Goal: Complete application form: Complete application form

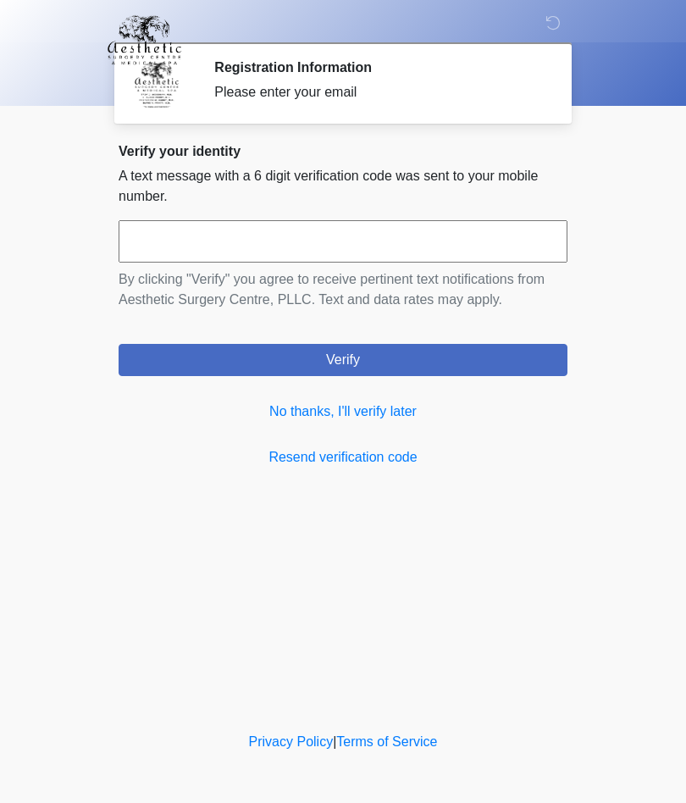
click at [376, 406] on link "No thanks, I'll verify later" at bounding box center [343, 411] width 449 height 20
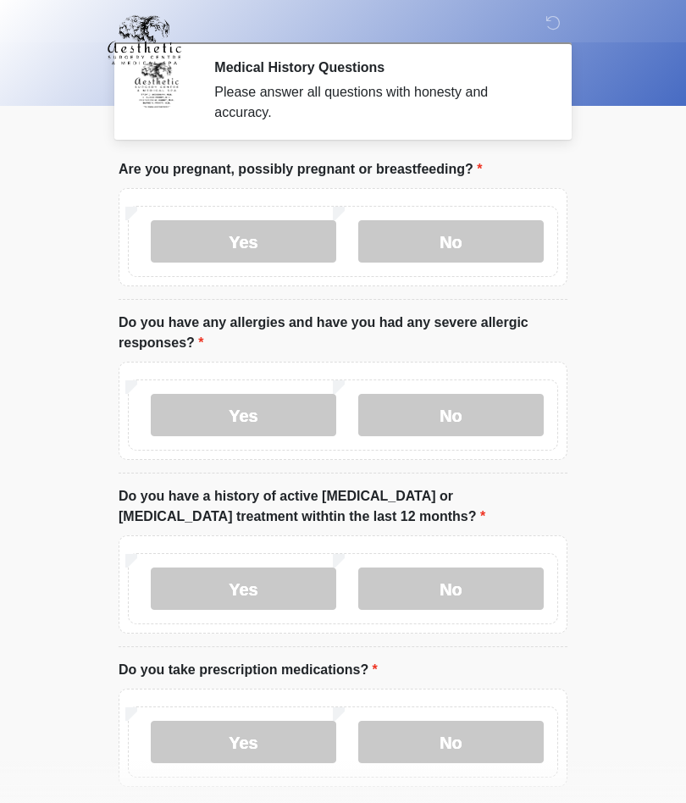
click at [463, 236] on label "No" at bounding box center [450, 241] width 185 height 42
click at [461, 409] on label "No" at bounding box center [450, 415] width 185 height 42
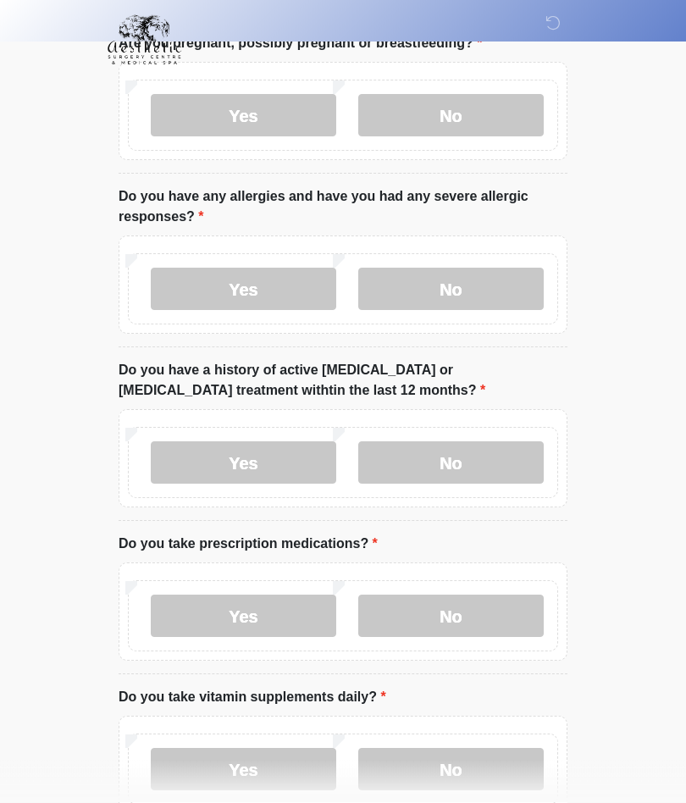
scroll to position [124, 0]
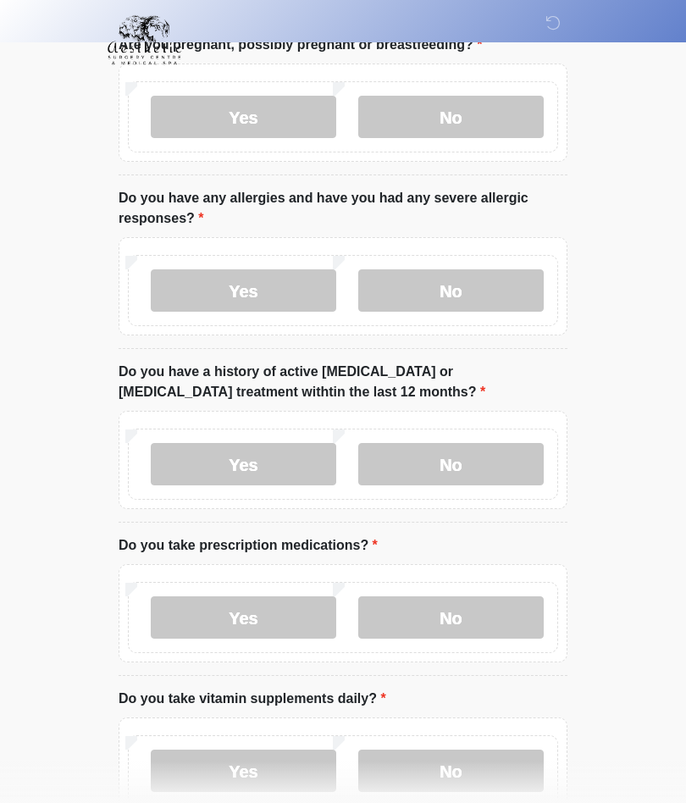
click at [455, 459] on label "No" at bounding box center [450, 464] width 185 height 42
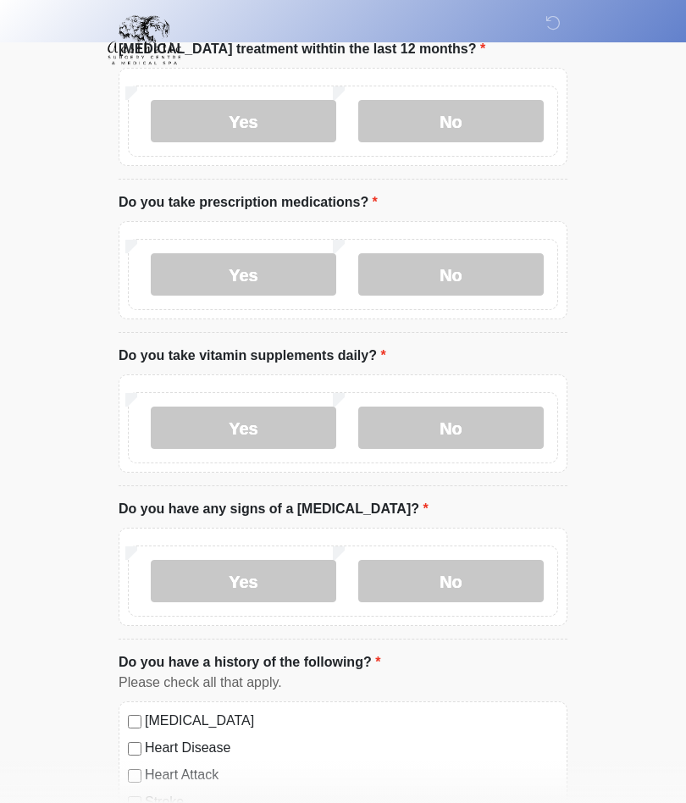
scroll to position [466, 0]
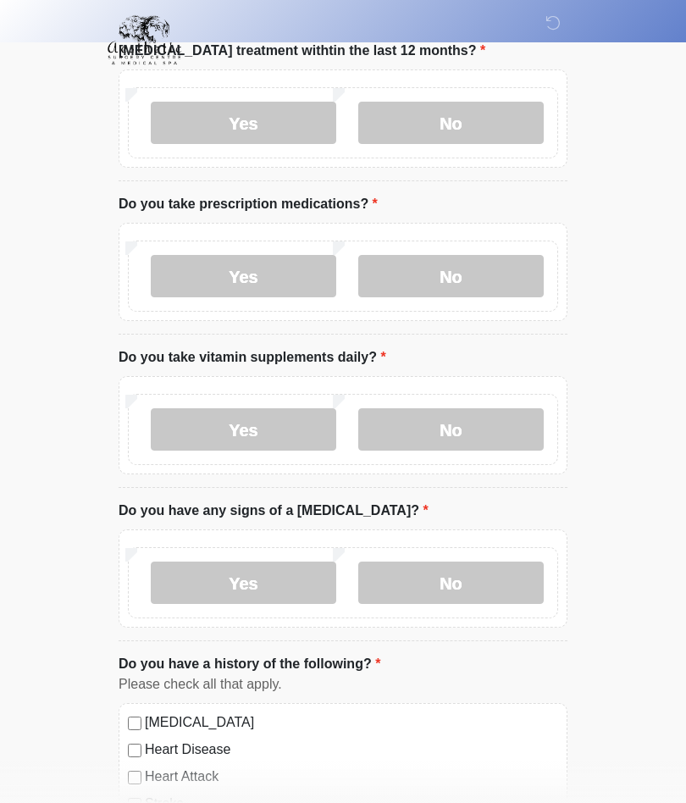
click at [251, 266] on label "Yes" at bounding box center [243, 276] width 185 height 42
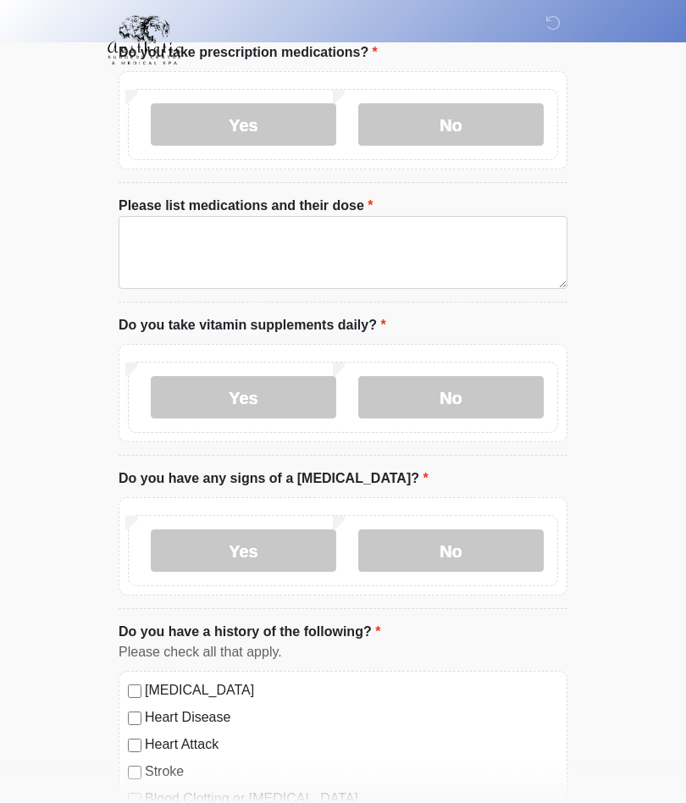
scroll to position [609, 0]
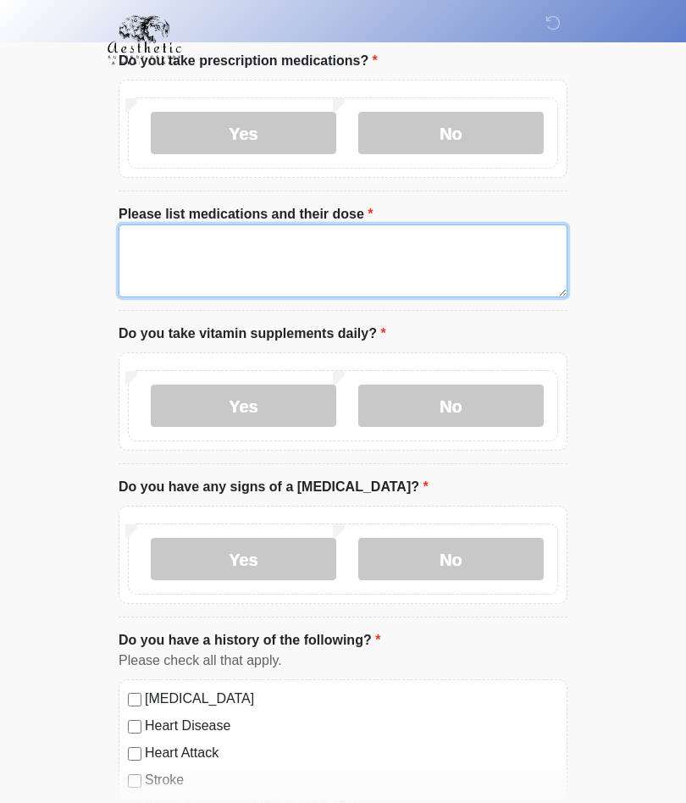
click at [315, 238] on textarea "Please list medications and their dose" at bounding box center [343, 260] width 449 height 73
type textarea "*"
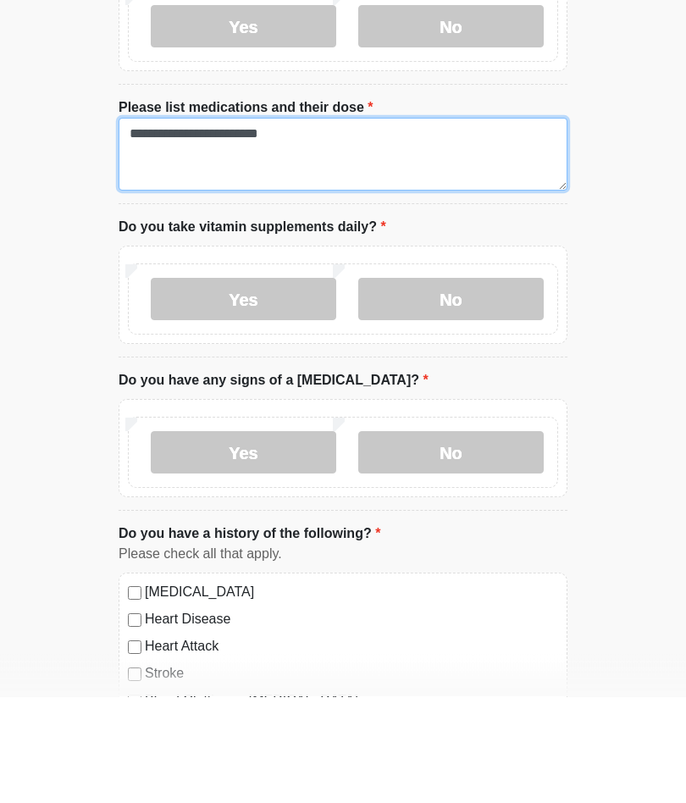
type textarea "**********"
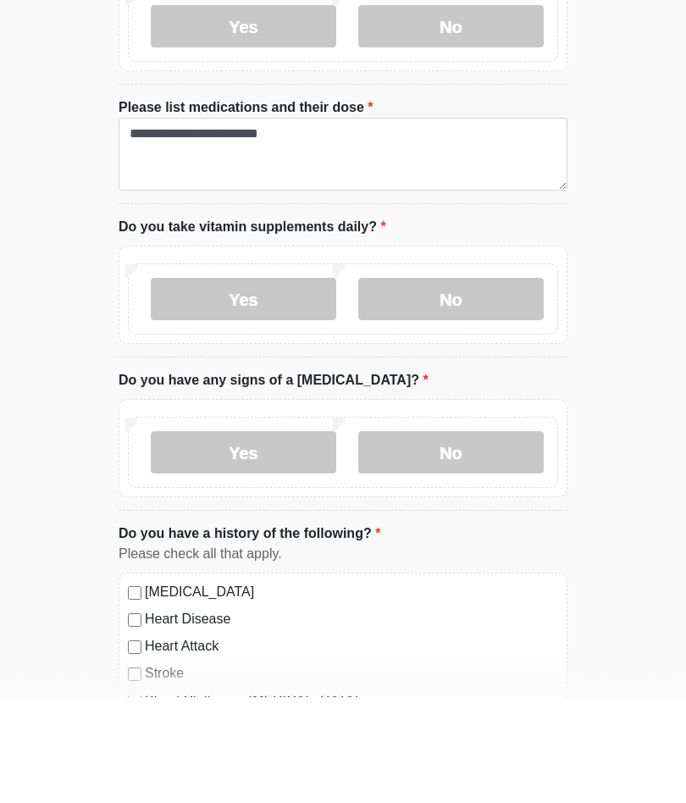
click at [478, 384] on label "No" at bounding box center [450, 405] width 185 height 42
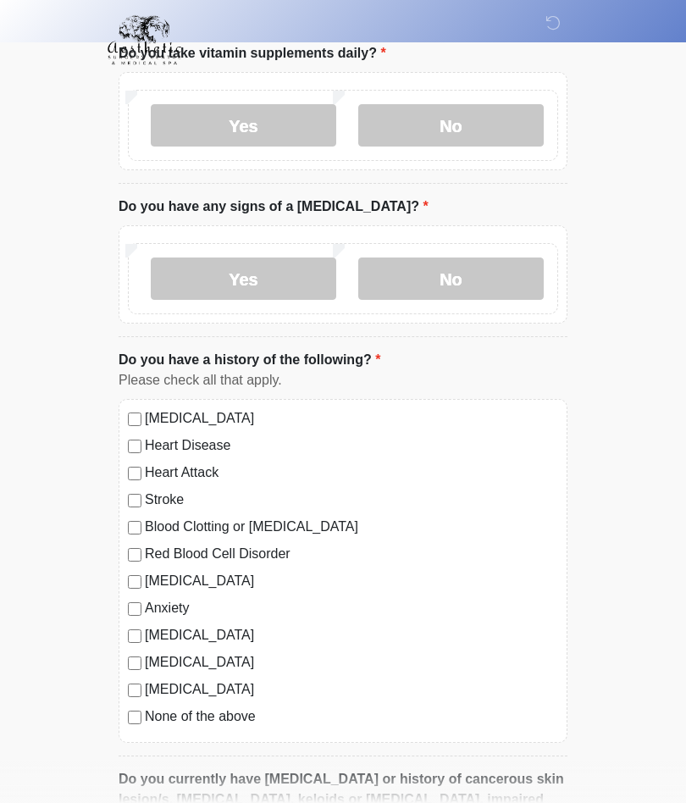
scroll to position [888, 0]
click at [252, 113] on label "Yes" at bounding box center [243, 126] width 185 height 42
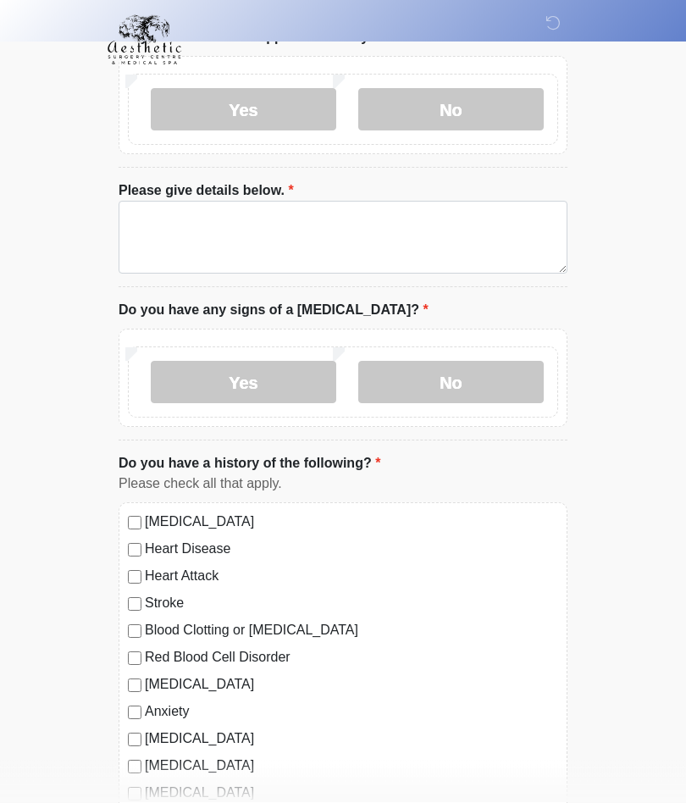
scroll to position [905, 0]
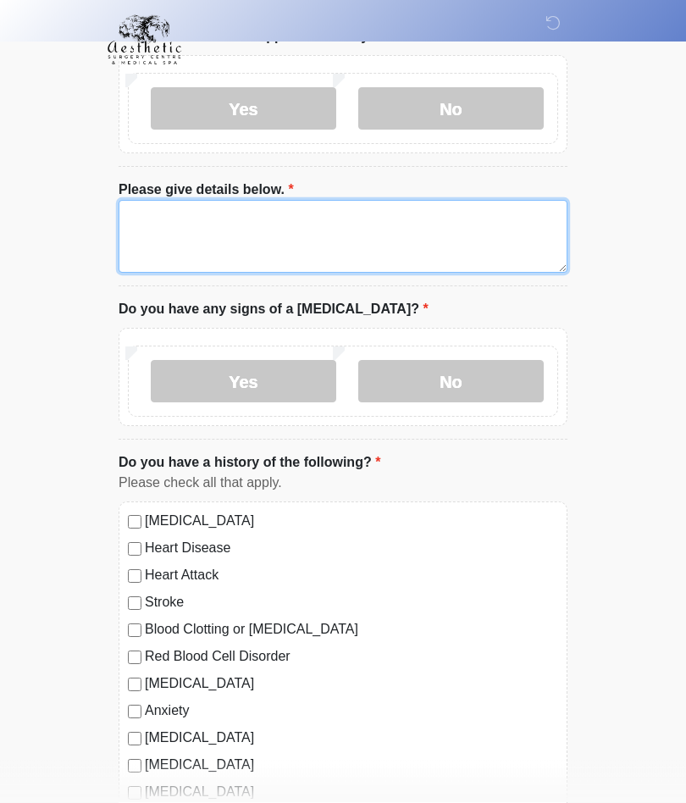
click at [368, 207] on textarea "Please give details below." at bounding box center [343, 237] width 449 height 73
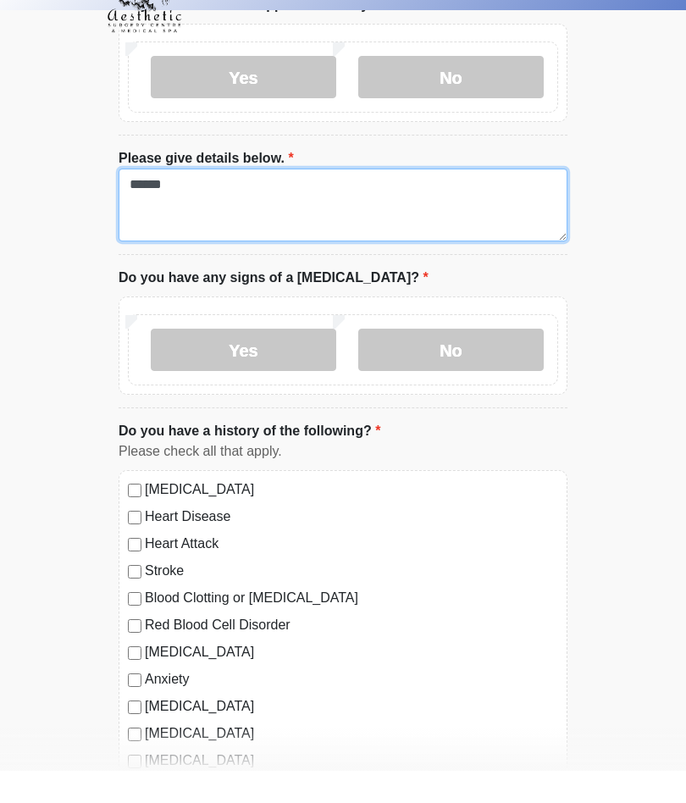
type textarea "******"
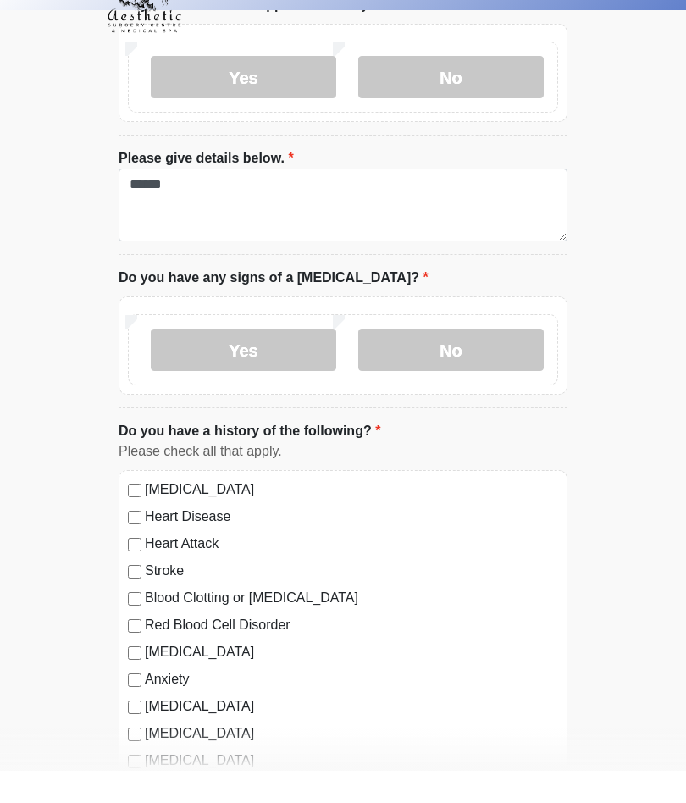
click at [461, 361] on label "No" at bounding box center [450, 382] width 185 height 42
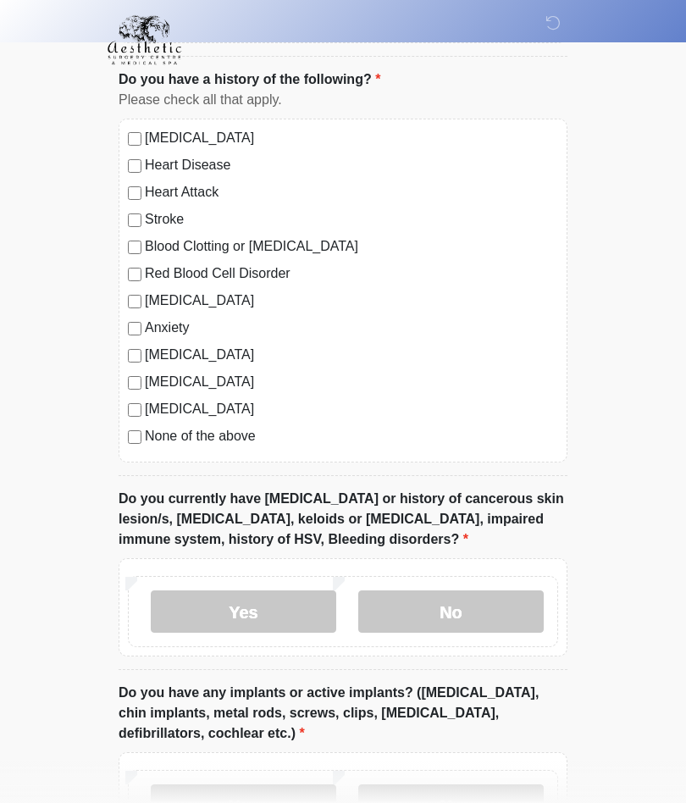
scroll to position [1285, 0]
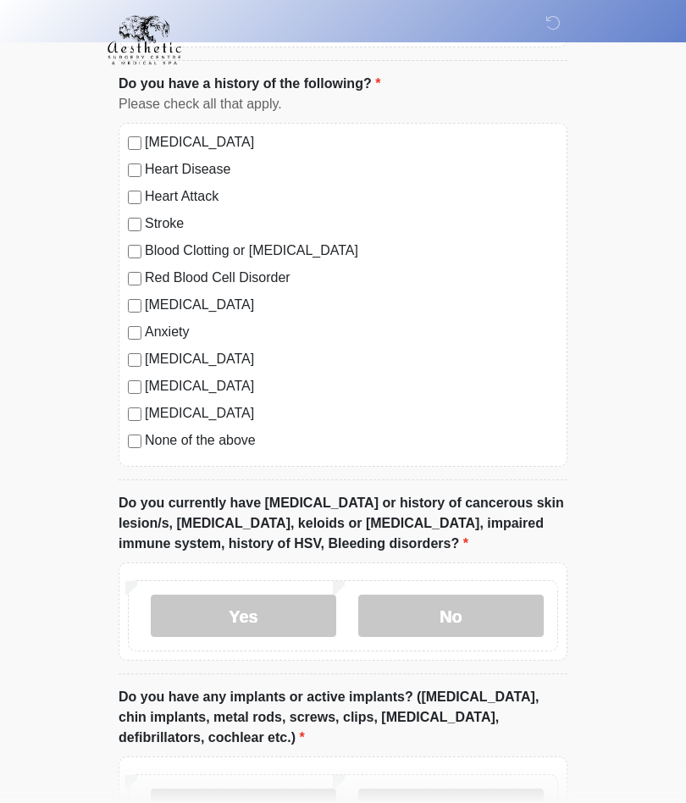
click at [212, 611] on label "Yes" at bounding box center [243, 615] width 185 height 42
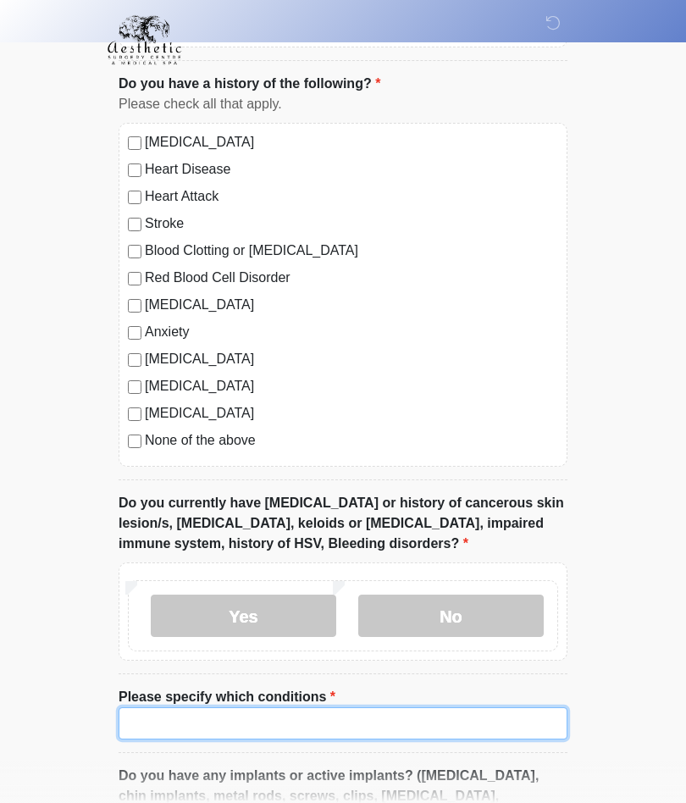
click at [295, 715] on input "Please specify which conditions" at bounding box center [343, 723] width 449 height 32
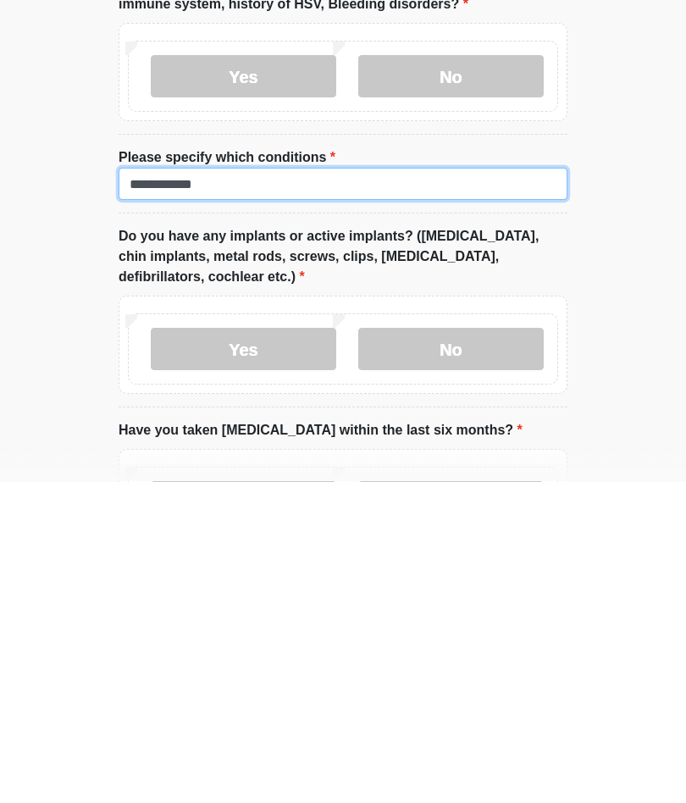
scroll to position [1506, 0]
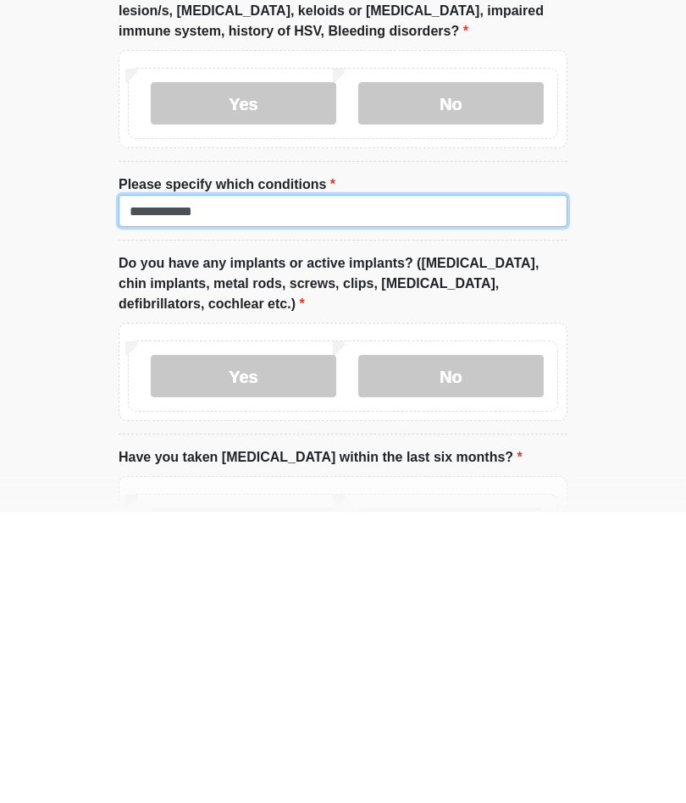
type input "**********"
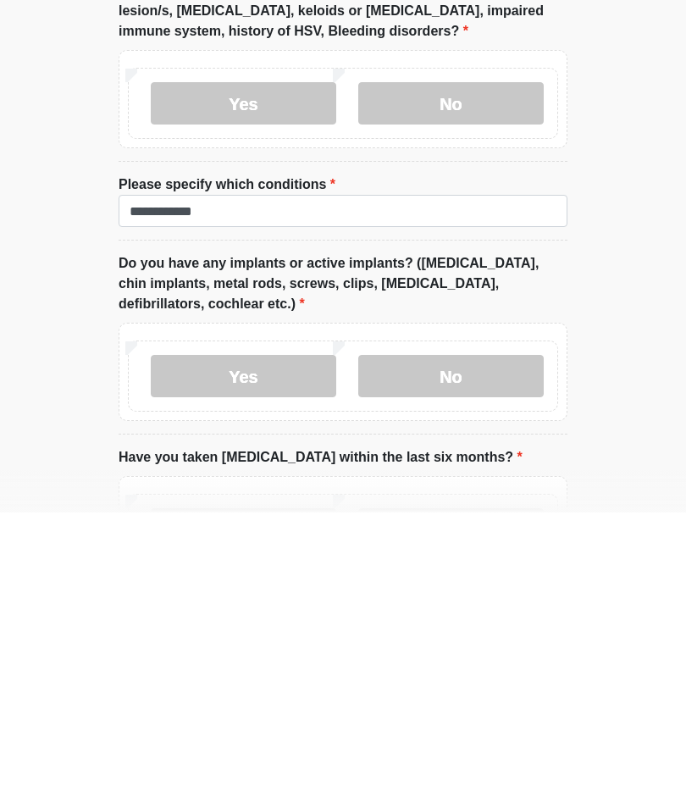
click at [459, 645] on label "No" at bounding box center [450, 666] width 185 height 42
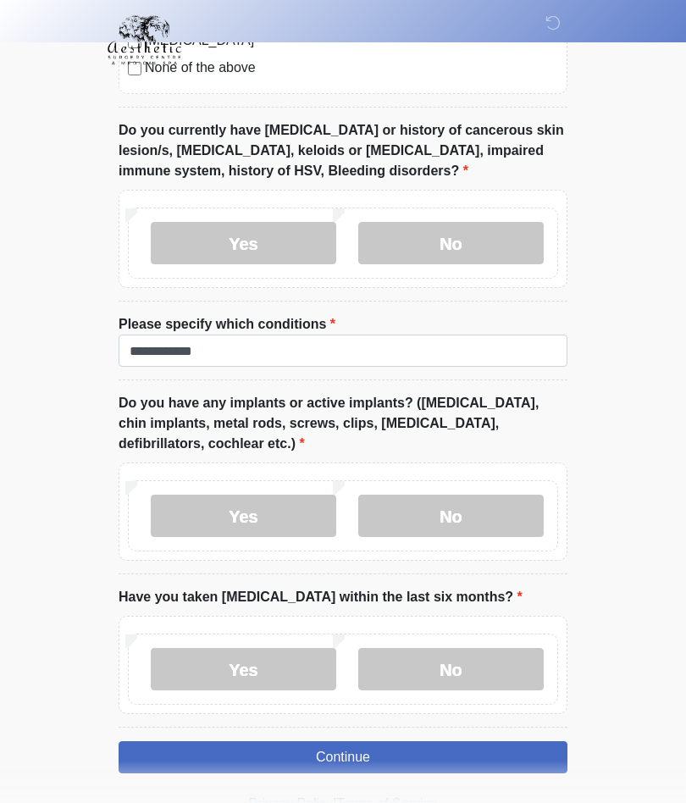
scroll to position [1640, 0]
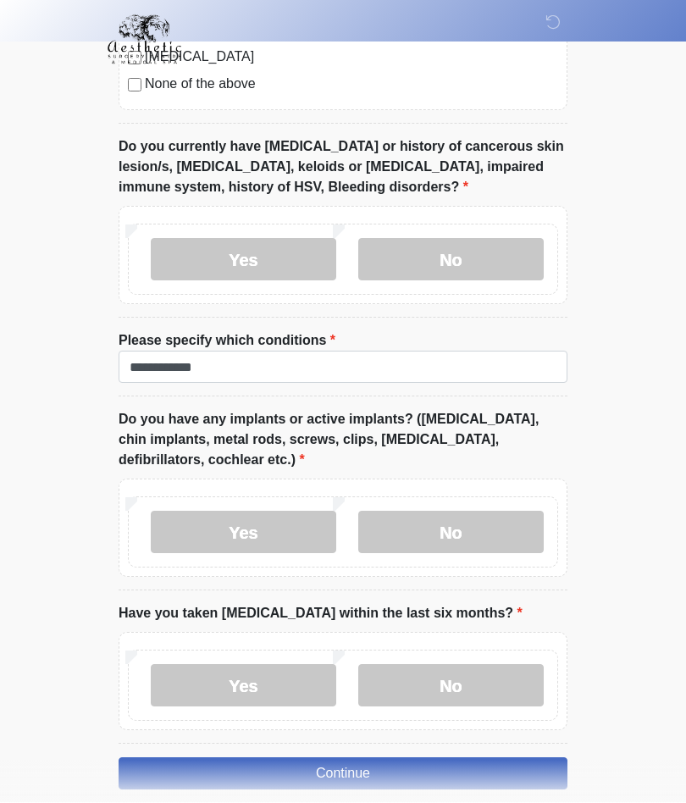
click at [439, 682] on label "No" at bounding box center [450, 686] width 185 height 42
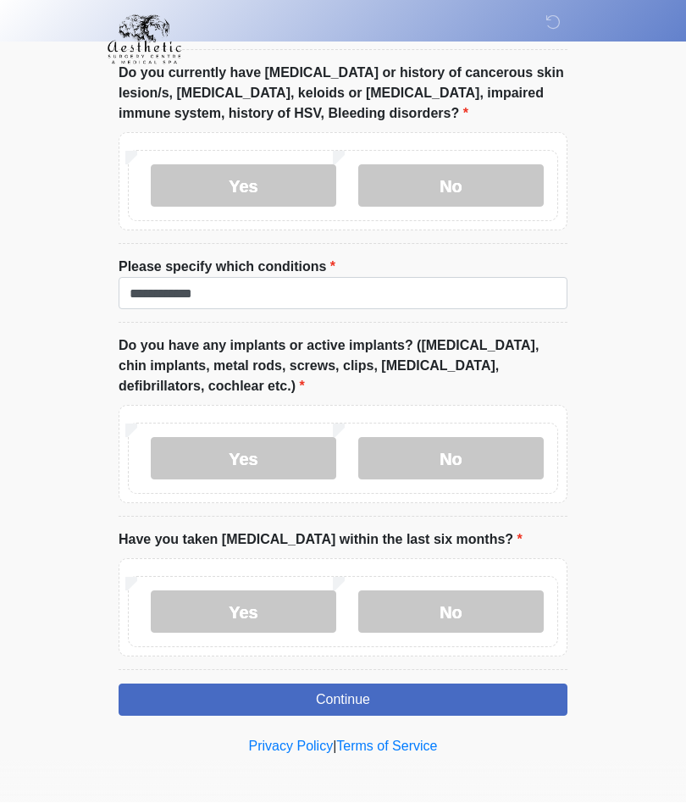
click at [345, 692] on button "Continue" at bounding box center [343, 700] width 449 height 32
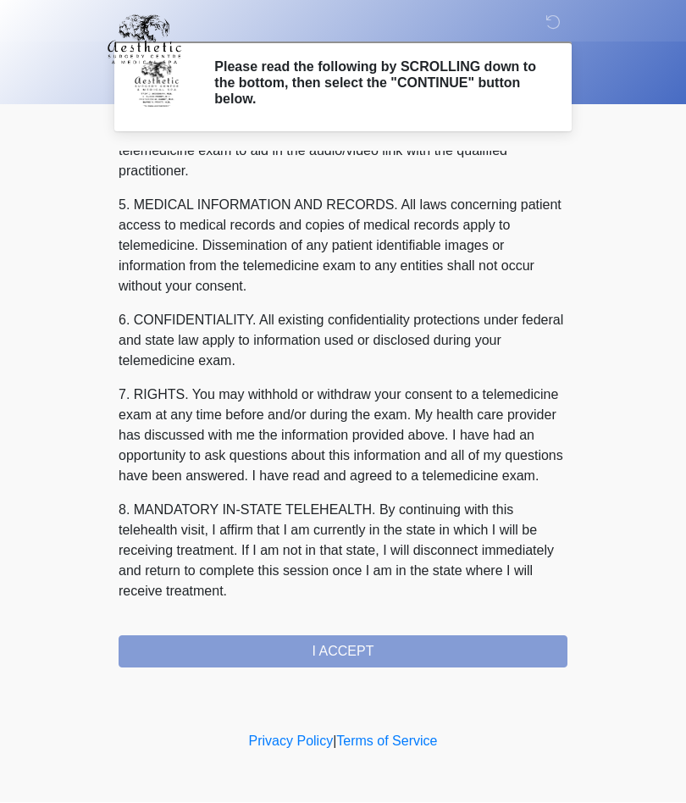
scroll to position [539, 0]
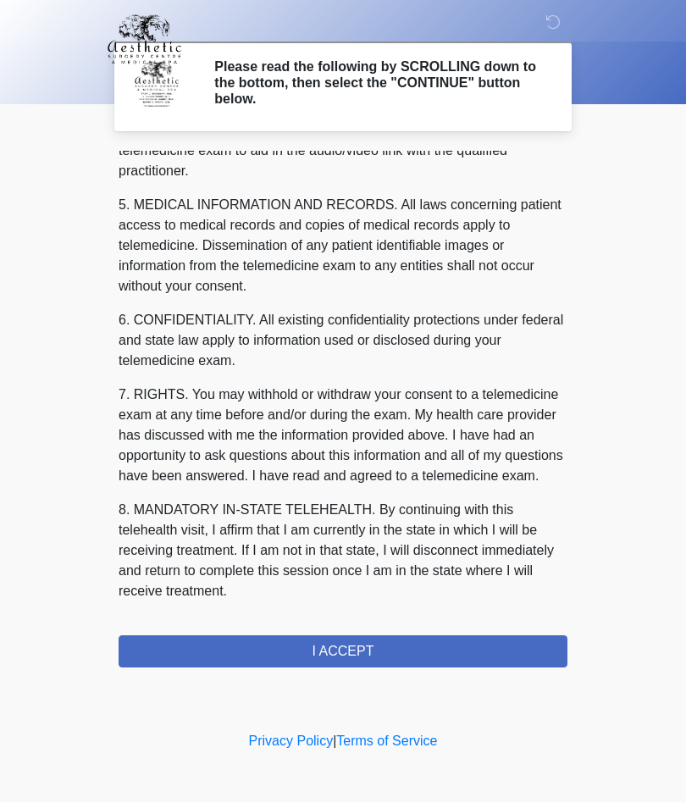
click at [352, 649] on button "I ACCEPT" at bounding box center [343, 652] width 449 height 32
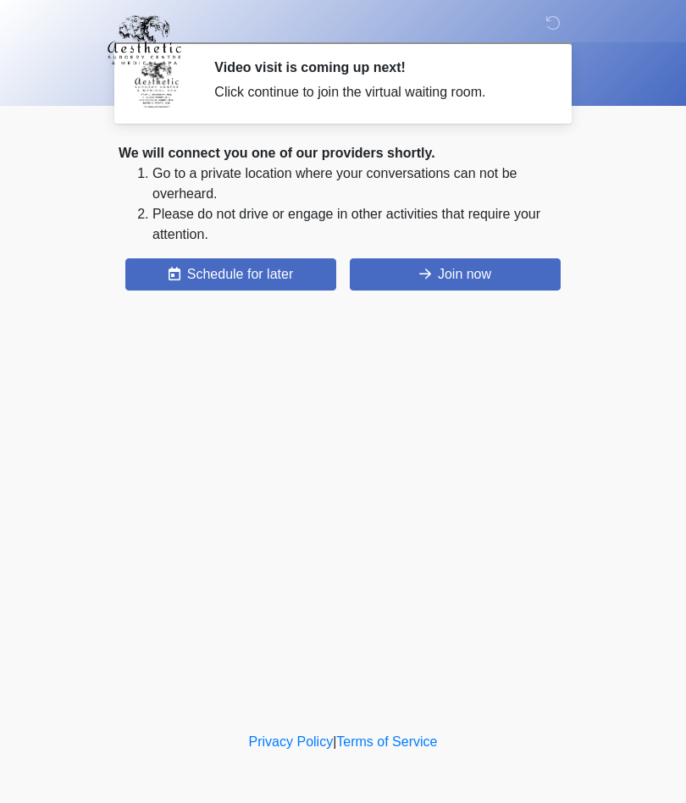
click at [465, 272] on button "Join now" at bounding box center [455, 274] width 211 height 32
